Goal: Entertainment & Leisure: Consume media (video, audio)

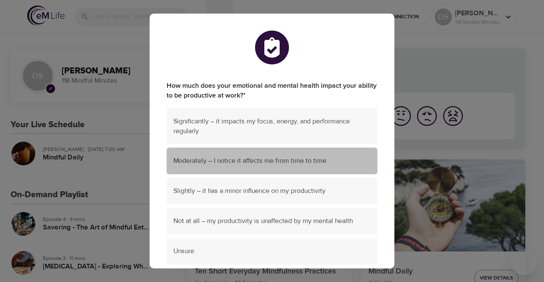
click at [274, 163] on span "Moderately – I notice it affects me from time to time" at bounding box center [271, 161] width 197 height 10
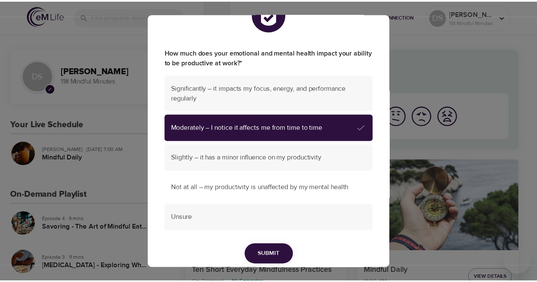
scroll to position [66, 0]
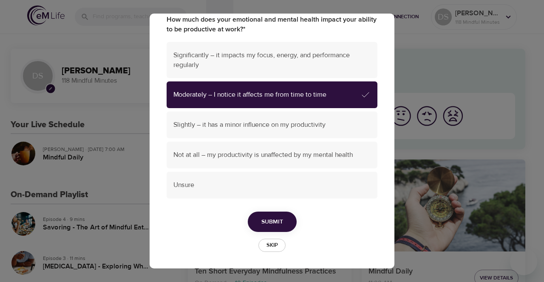
click at [266, 223] on span "Submit" at bounding box center [272, 222] width 22 height 11
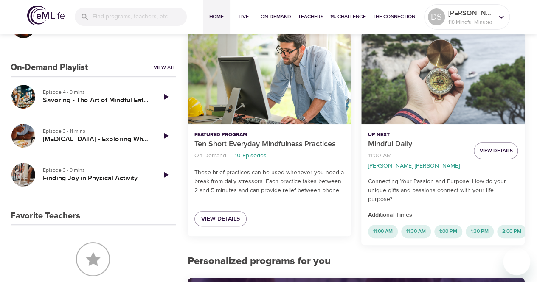
scroll to position [0, 0]
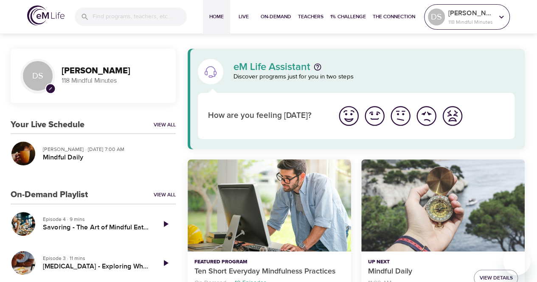
click at [497, 21] on icon at bounding box center [501, 16] width 9 height 9
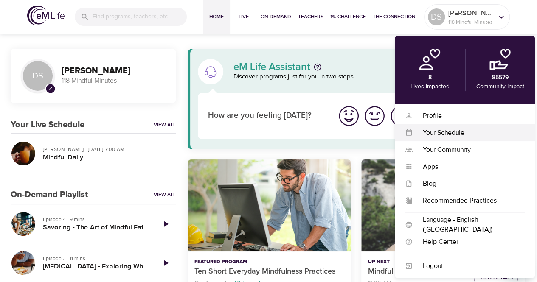
click at [437, 134] on div "Your Schedule" at bounding box center [469, 133] width 112 height 10
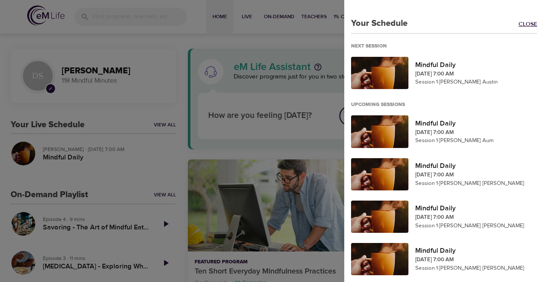
click at [522, 23] on link "Close" at bounding box center [530, 25] width 25 height 10
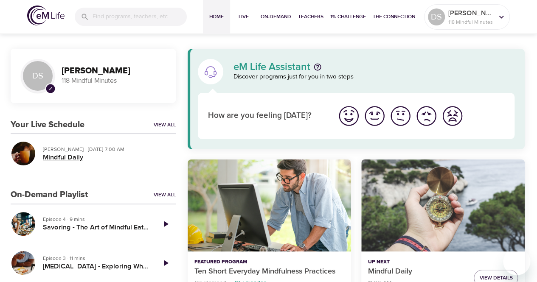
click at [77, 158] on h5 "Mindful Daily" at bounding box center [106, 157] width 126 height 9
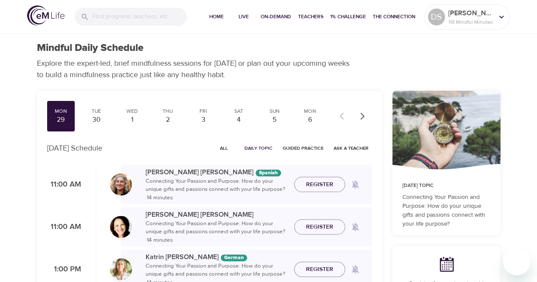
checkbox input "true"
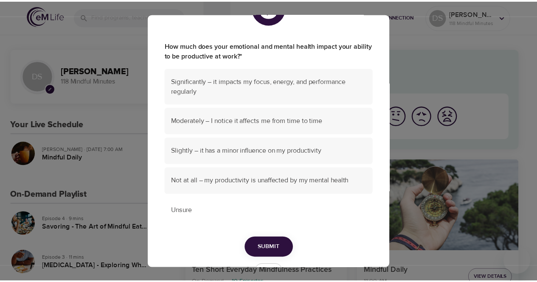
scroll to position [66, 0]
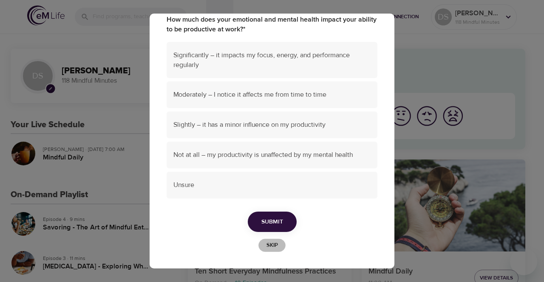
click at [274, 247] on span "Skip" at bounding box center [271, 246] width 19 height 10
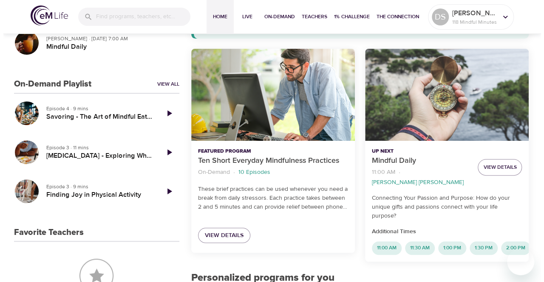
scroll to position [127, 0]
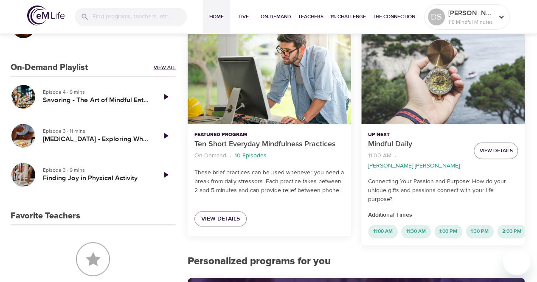
click at [170, 66] on link "View All" at bounding box center [165, 67] width 22 height 7
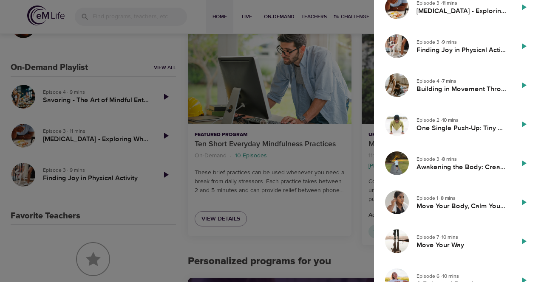
scroll to position [85, 0]
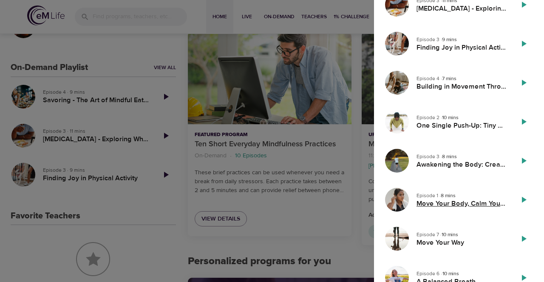
click at [439, 206] on h5 "Move Your Body, Calm Your Mind" at bounding box center [461, 204] width 90 height 9
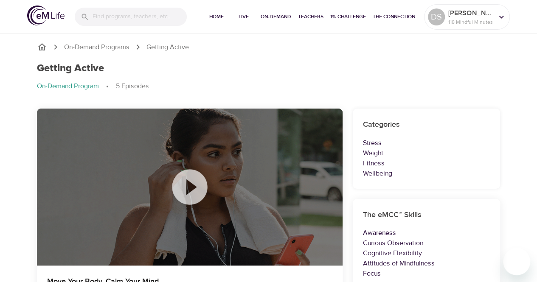
click at [198, 182] on icon at bounding box center [189, 186] width 35 height 35
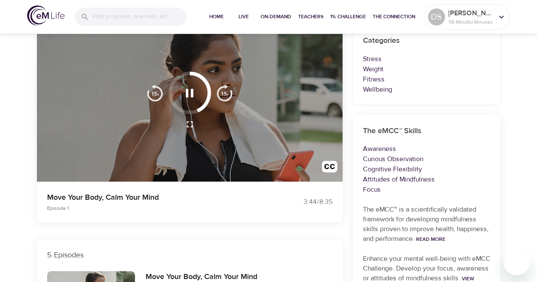
scroll to position [85, 0]
